Goal: Complete application form: Complete application form

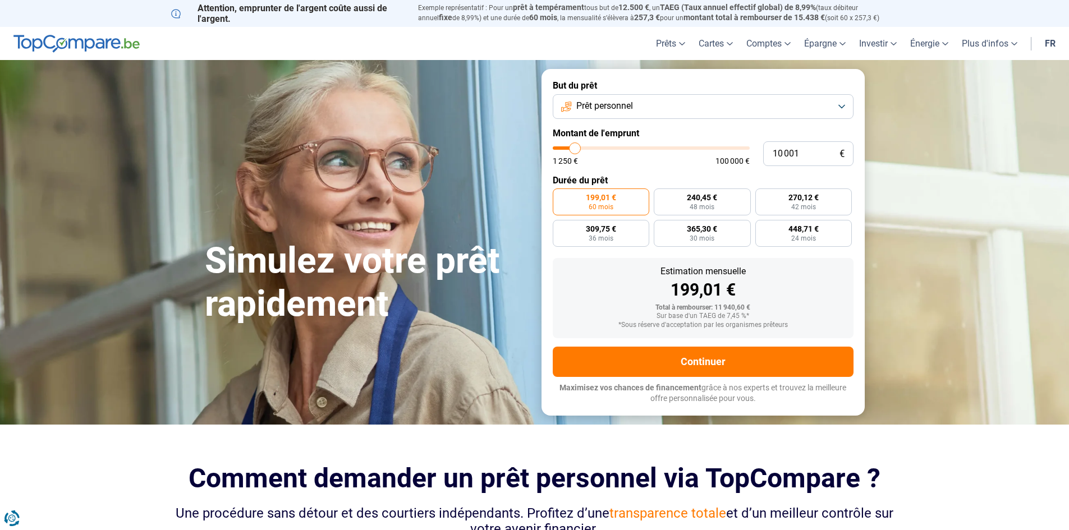
type input "8 750"
type input "8750"
type input "9 750"
type input "9750"
type input "11 000"
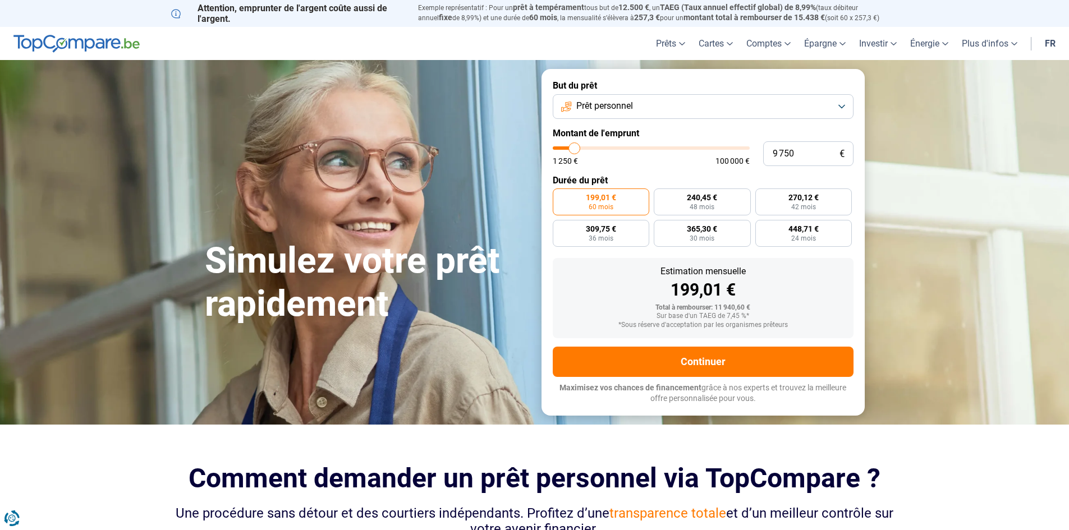
type input "11000"
type input "13 000"
type input "13000"
type input "16 500"
type input "16500"
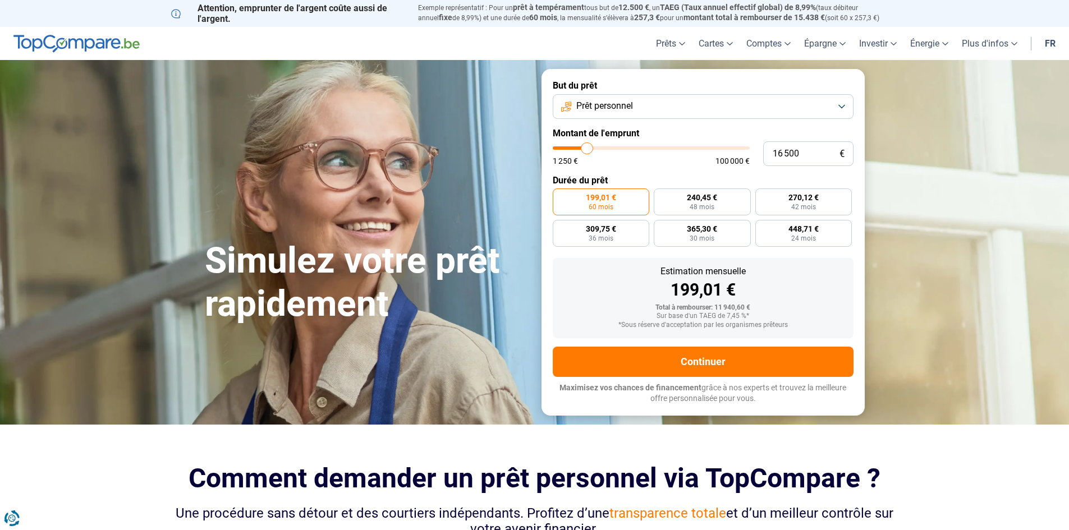
type input "19 750"
type input "19750"
type input "21 250"
type input "21250"
type input "22 250"
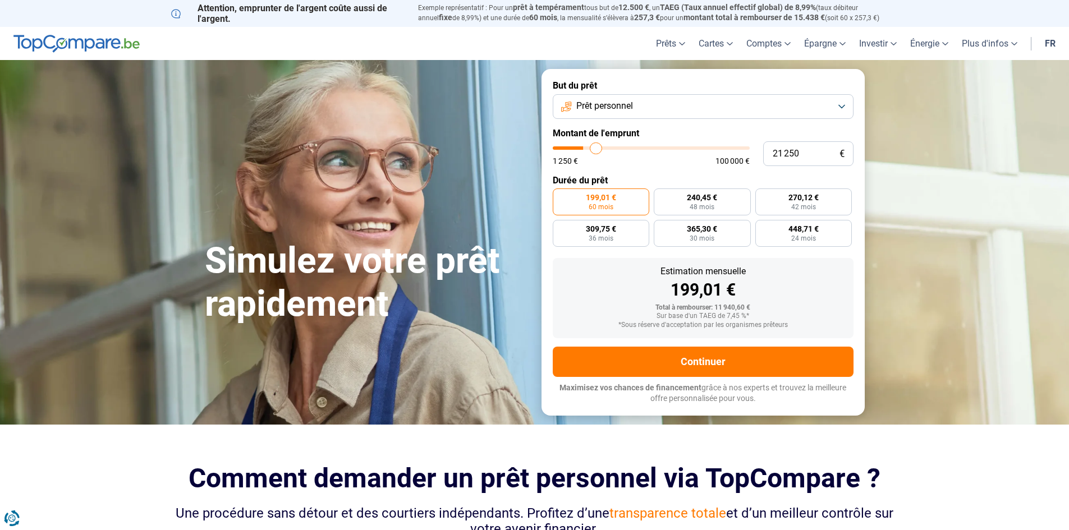
type input "22250"
type input "23 500"
type input "23500"
type input "24 500"
type input "24500"
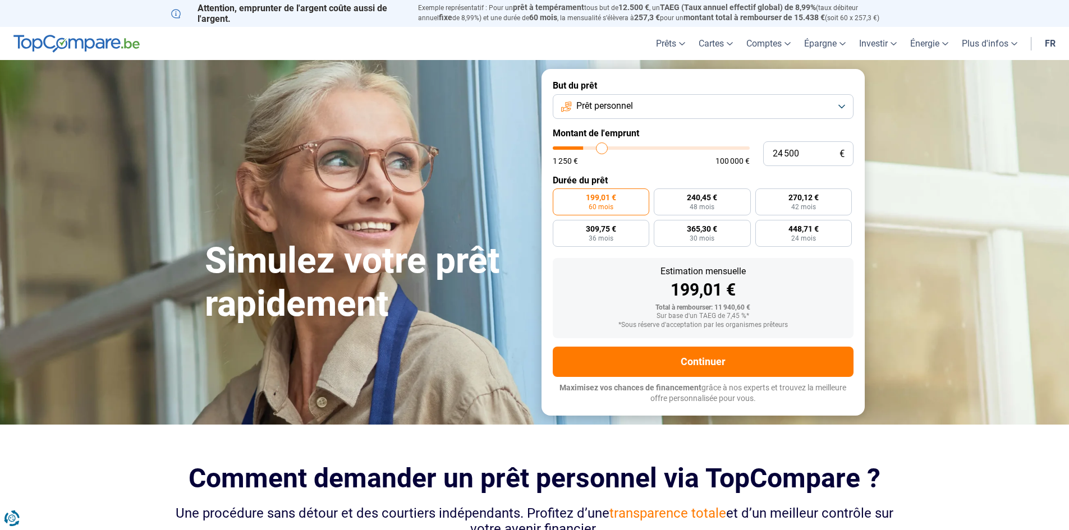
type input "26 000"
type input "26000"
type input "27 750"
type input "27750"
type input "29 250"
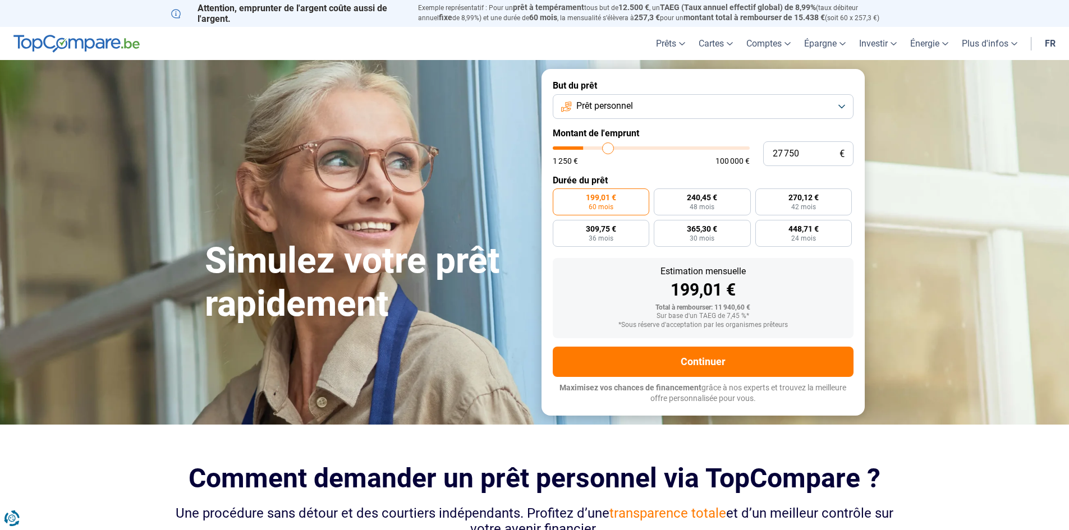
type input "29250"
type input "30 750"
type input "30750"
type input "32 750"
type input "32750"
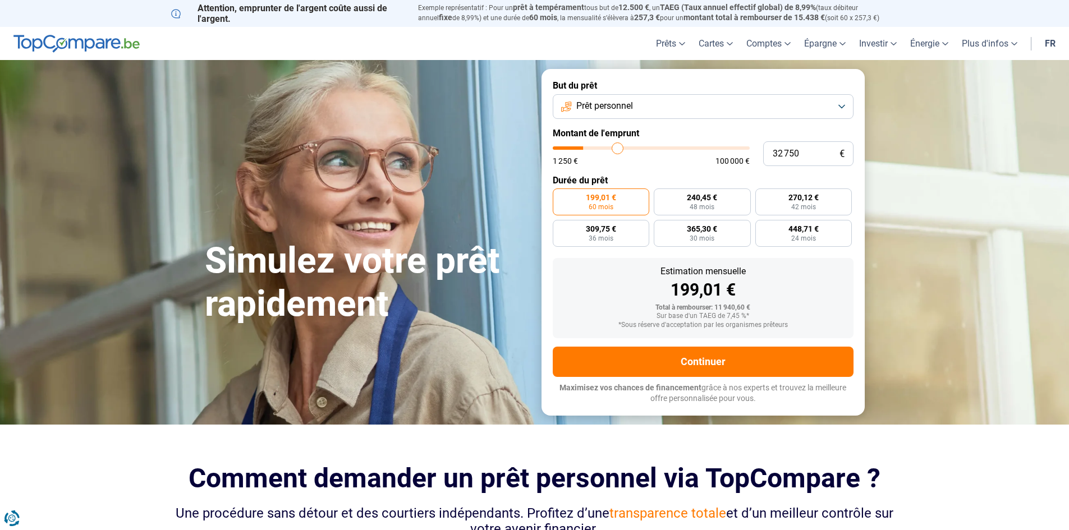
type input "35 000"
type input "35000"
type input "38 250"
type input "38250"
type input "41 250"
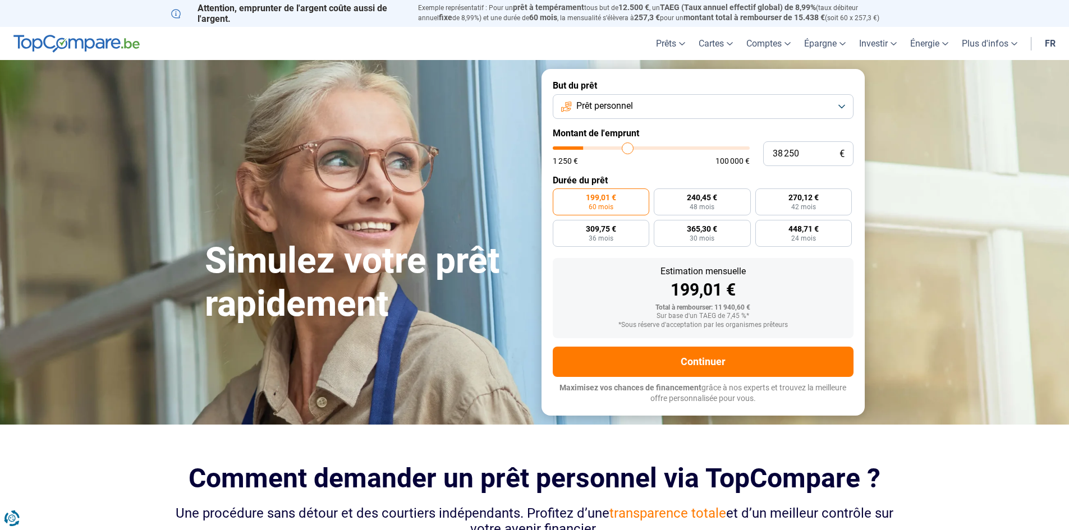
type input "41250"
type input "44 000"
type input "44000"
type input "47 000"
type input "47000"
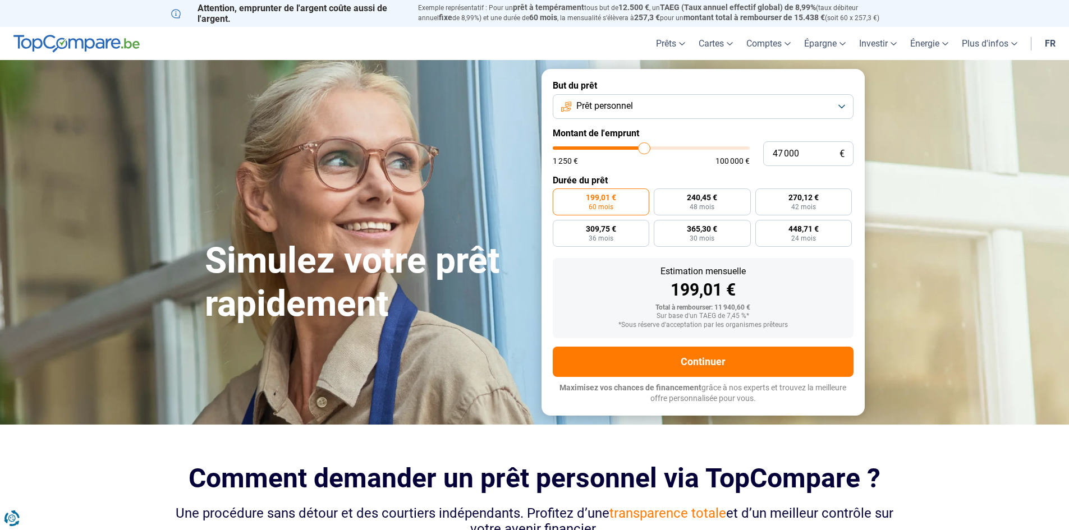
type input "50 000"
type input "50000"
type input "51 250"
type input "51250"
type input "51 750"
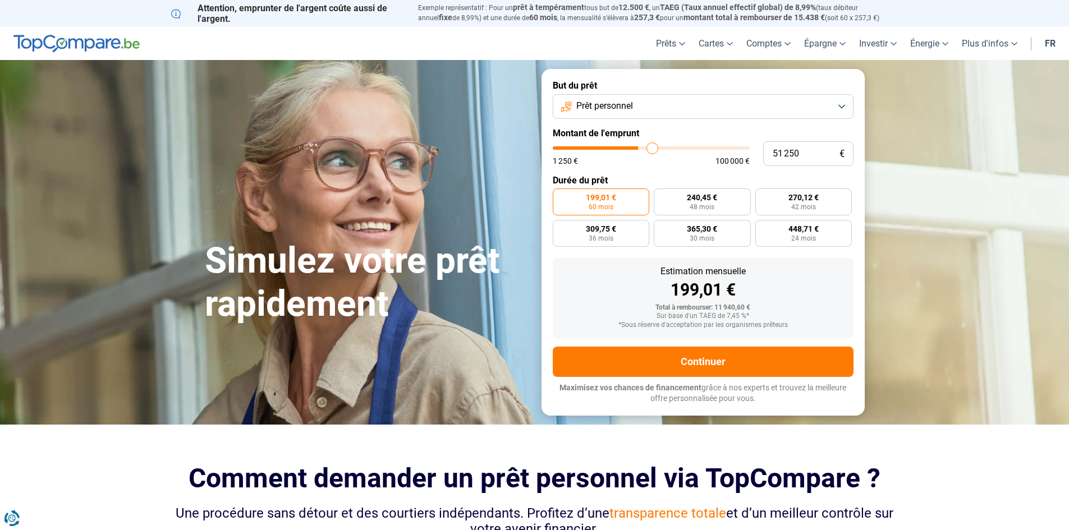
type input "51750"
type input "52 000"
type input "52000"
type input "51 750"
type input "51750"
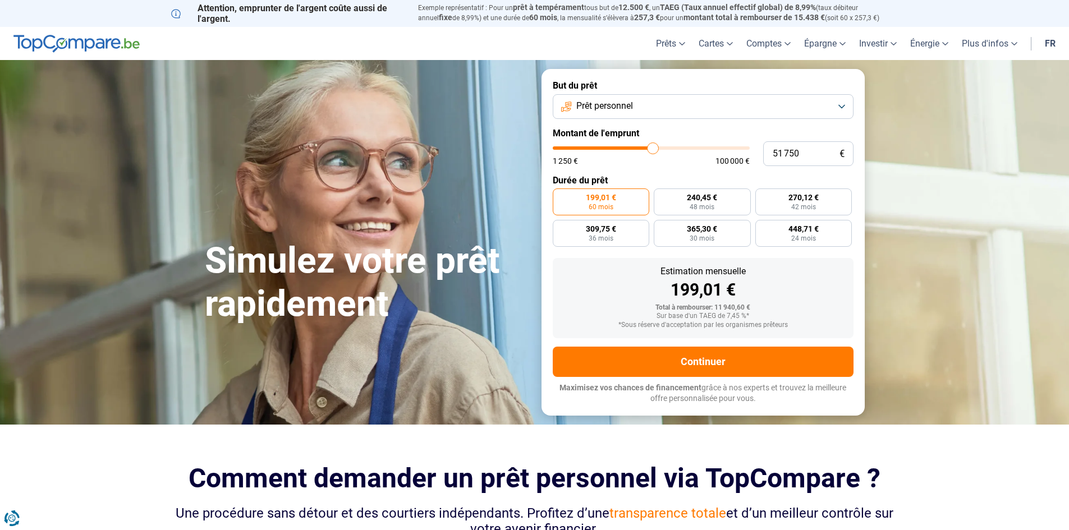
type input "51 250"
type input "51250"
type input "50 000"
type input "50000"
type input "49 000"
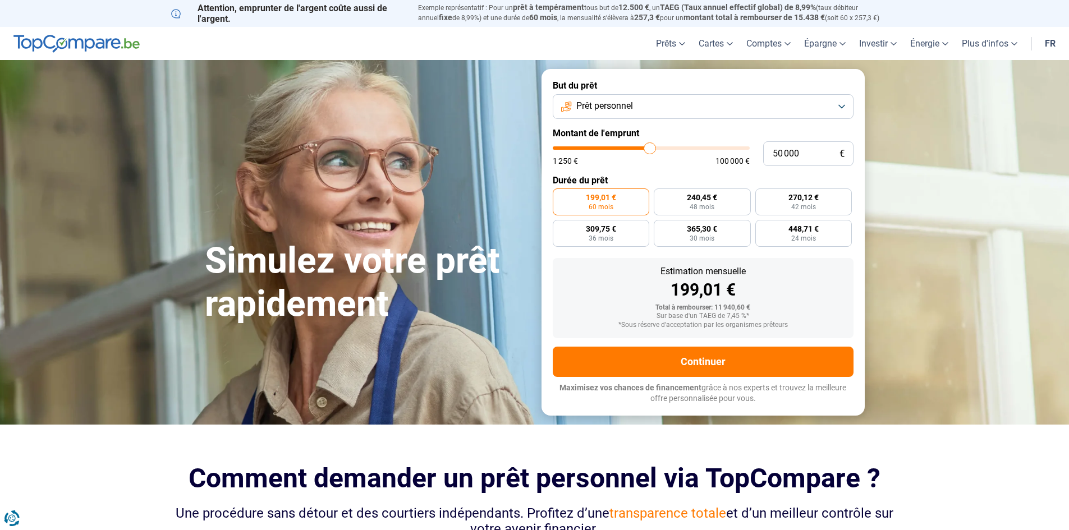
type input "49000"
type input "48 750"
type input "48750"
type input "48 250"
type input "48250"
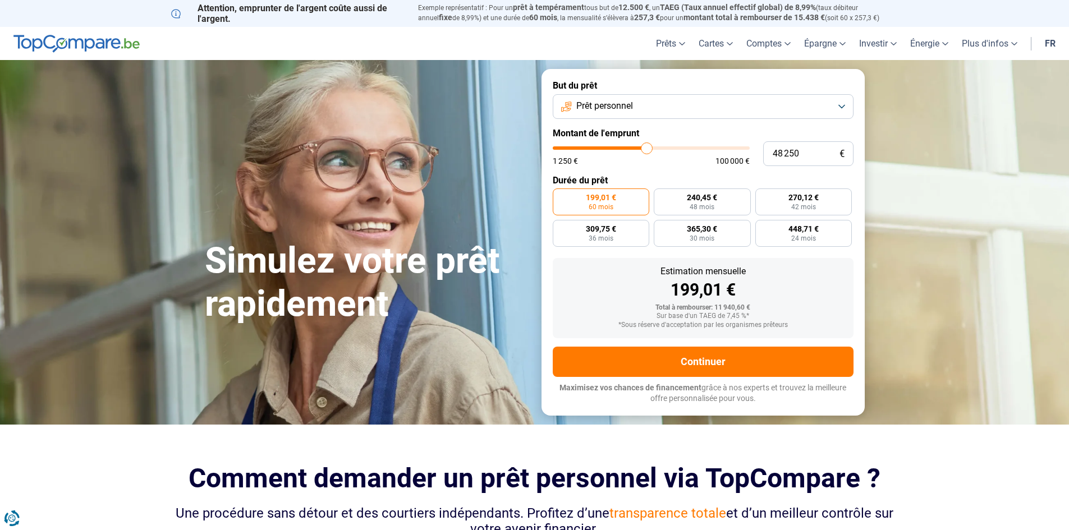
type input "48 000"
type input "48000"
type input "47 500"
type input "47500"
type input "47 250"
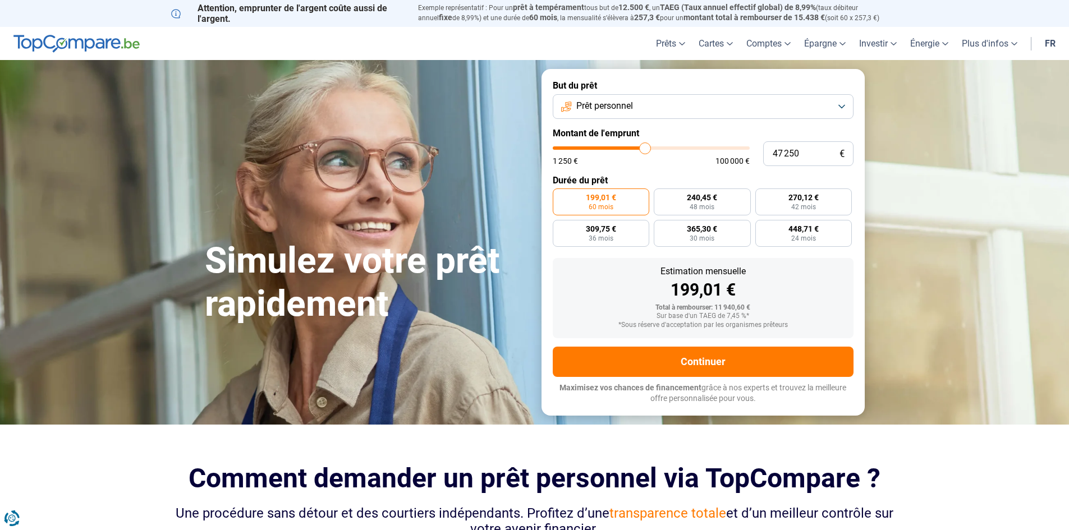
type input "47250"
type input "47 000"
type input "47000"
type input "46 750"
type input "46750"
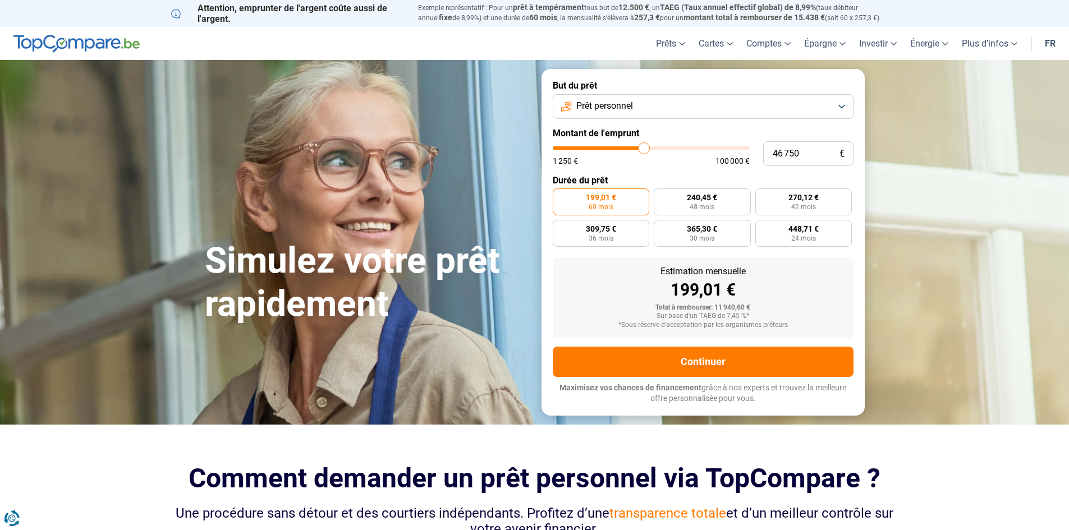
type input "46 500"
type input "46500"
type input "46 000"
type input "46000"
type input "45 750"
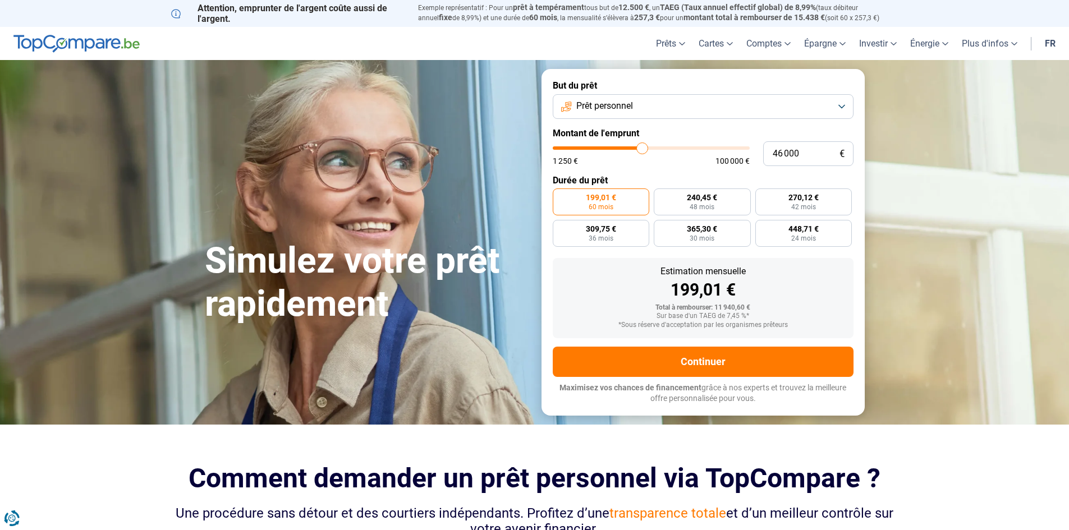
type input "45750"
type input "45 500"
type input "45500"
type input "45 250"
type input "45250"
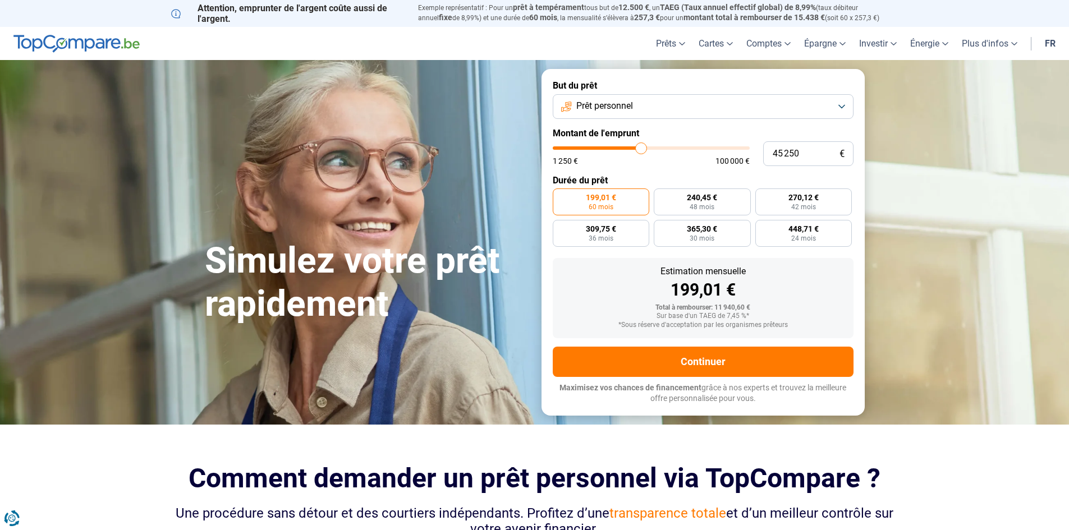
type input "45 000"
type input "45000"
type input "44 500"
type input "44500"
type input "44 250"
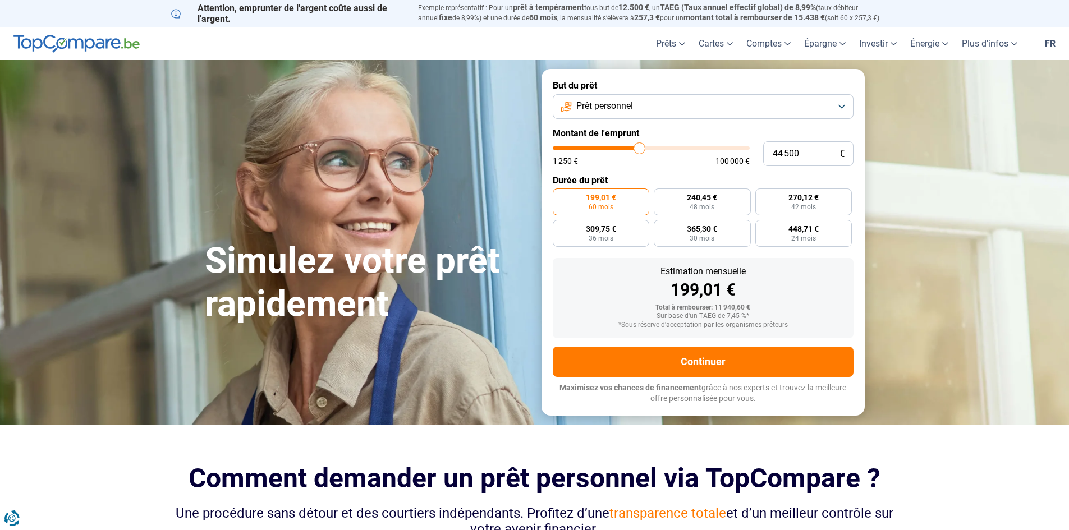
type input "44250"
type input "44 000"
type input "44000"
type input "43 750"
type input "43750"
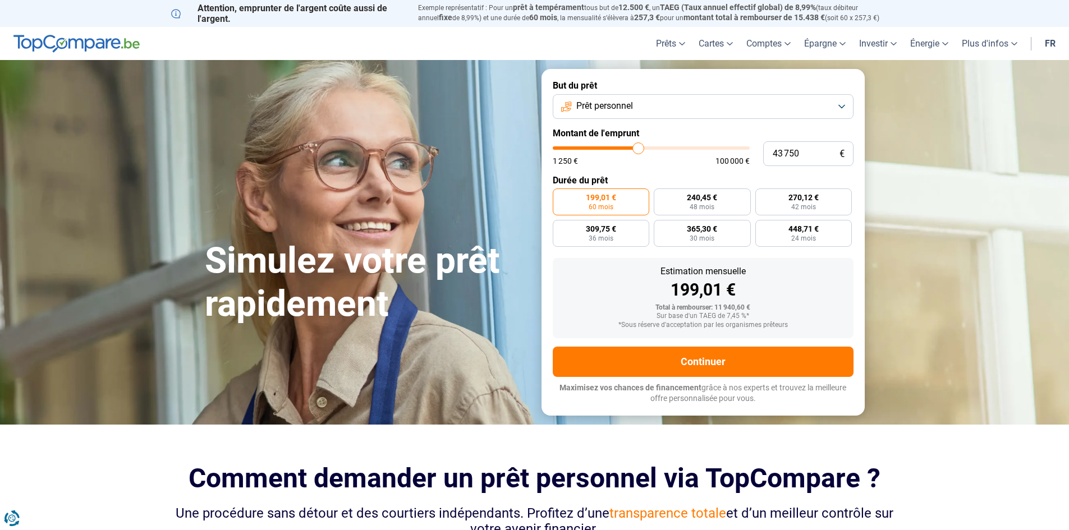
type input "43 500"
type input "43500"
type input "43 000"
type input "43000"
type input "42 750"
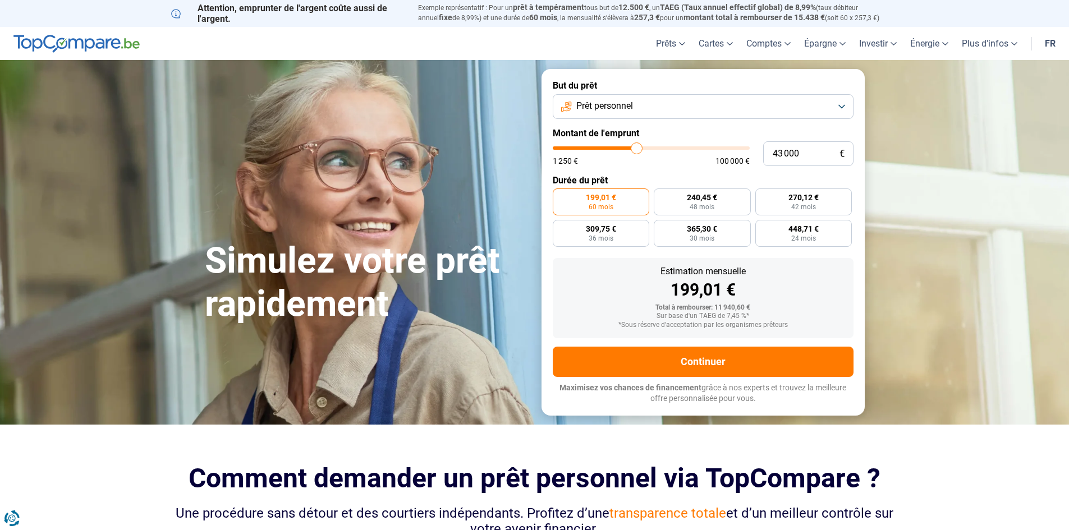
type input "42750"
type input "42 500"
type input "42500"
type input "42 250"
type input "42250"
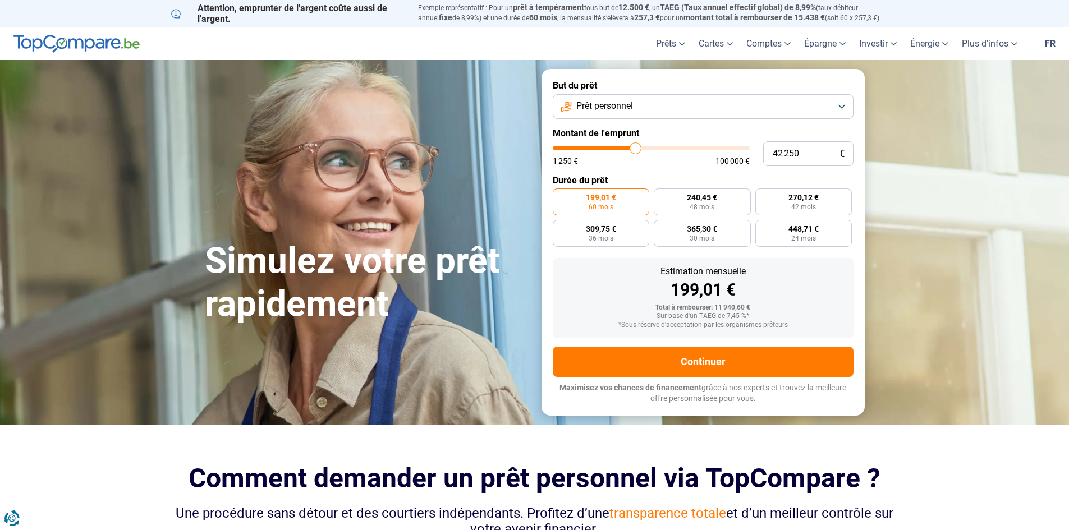
type input "42 000"
type input "42000"
type input "41 500"
type input "41500"
type input "41 250"
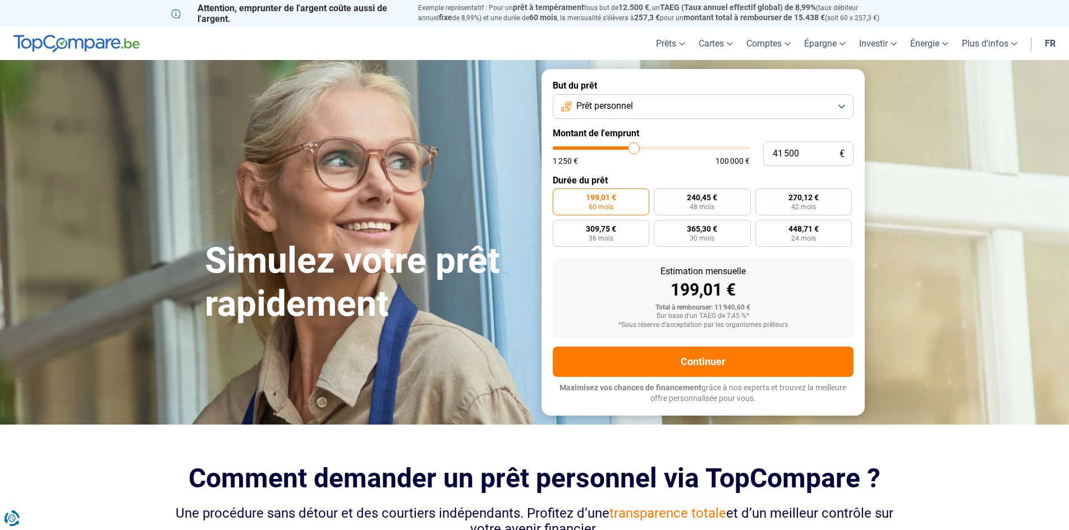
type input "41250"
type input "41 000"
type input "41000"
type input "40 750"
type input "40750"
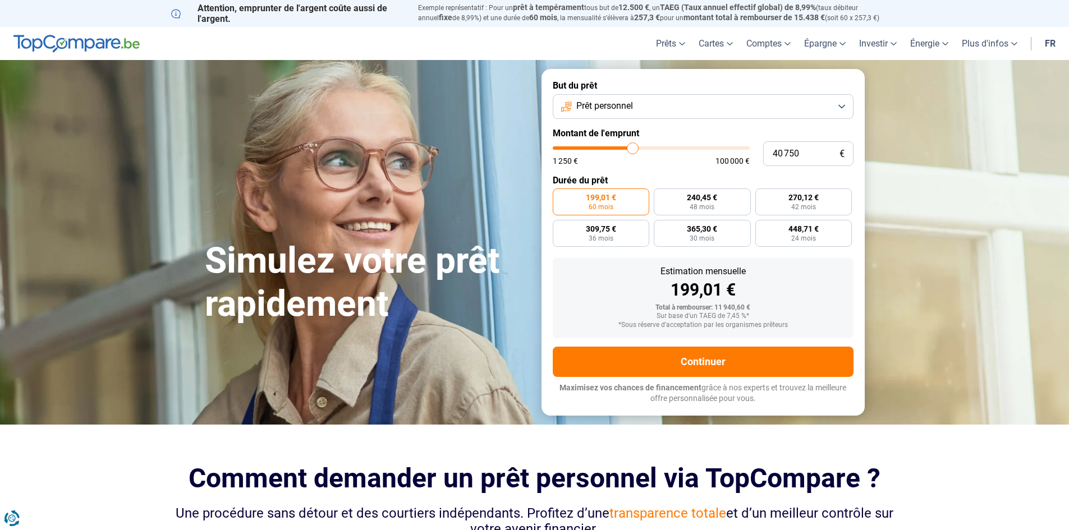
type input "40 250"
type input "40250"
type input "40 000"
drag, startPoint x: 573, startPoint y: 147, endPoint x: 631, endPoint y: 147, distance: 58.9
type input "40000"
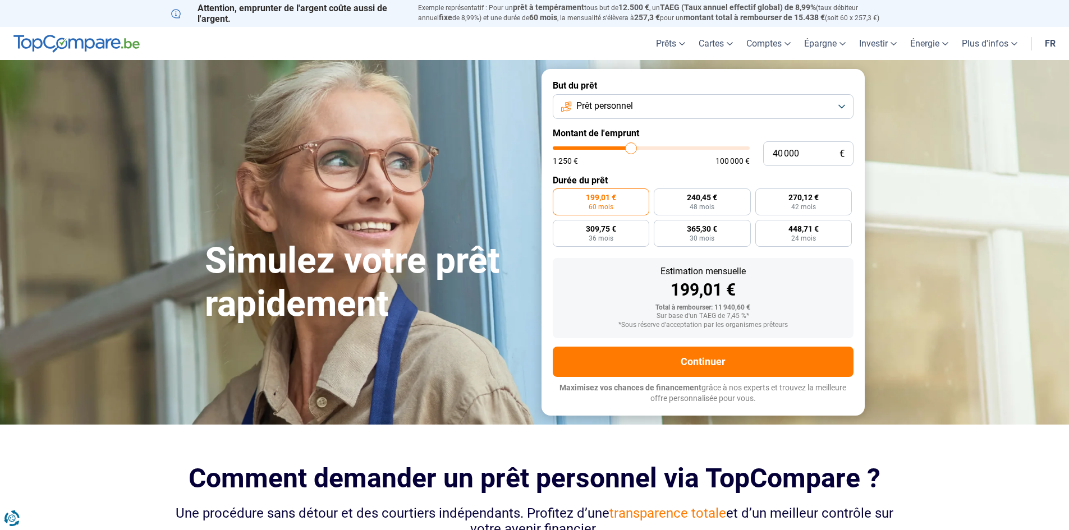
click at [631, 147] on input "range" at bounding box center [651, 148] width 197 height 3
radio input "false"
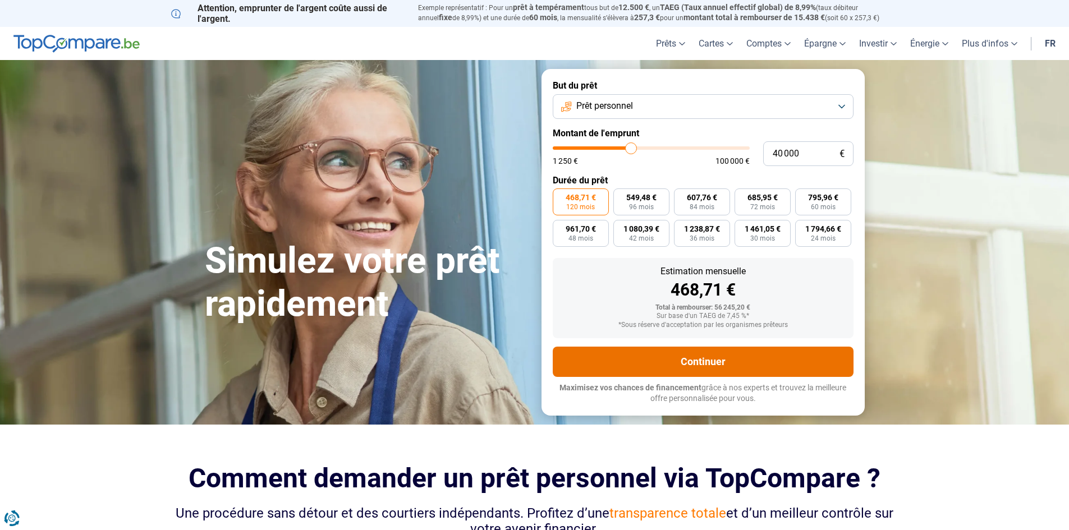
click at [713, 356] on button "Continuer" at bounding box center [703, 362] width 301 height 30
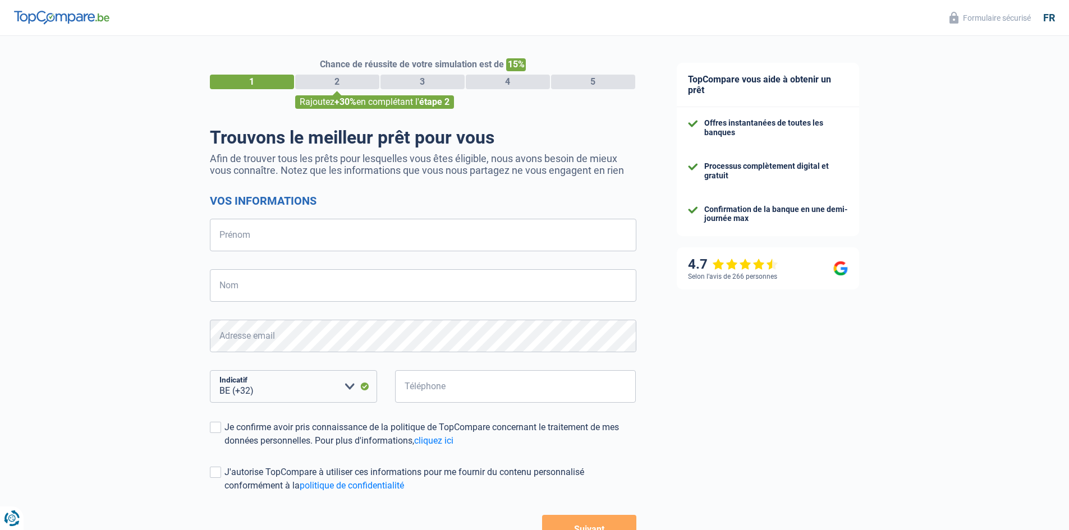
select select "32"
